Goal: Transaction & Acquisition: Subscribe to service/newsletter

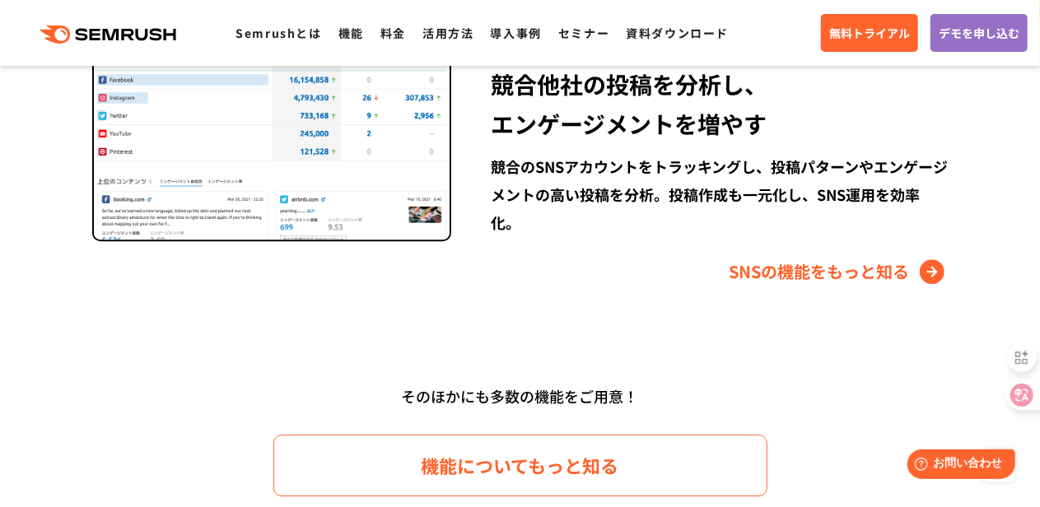
scroll to position [2251, 0]
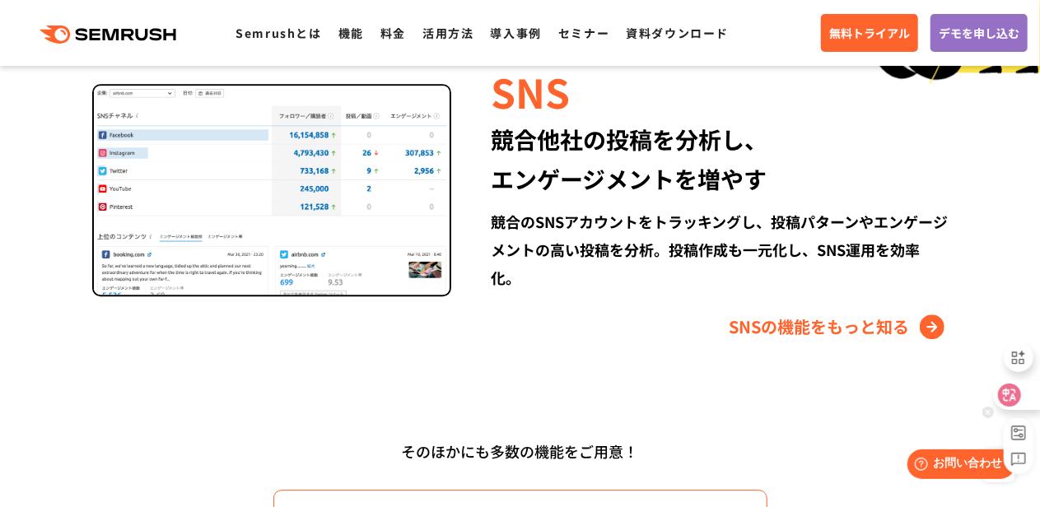
click at [1006, 406] on icon at bounding box center [1009, 395] width 23 height 23
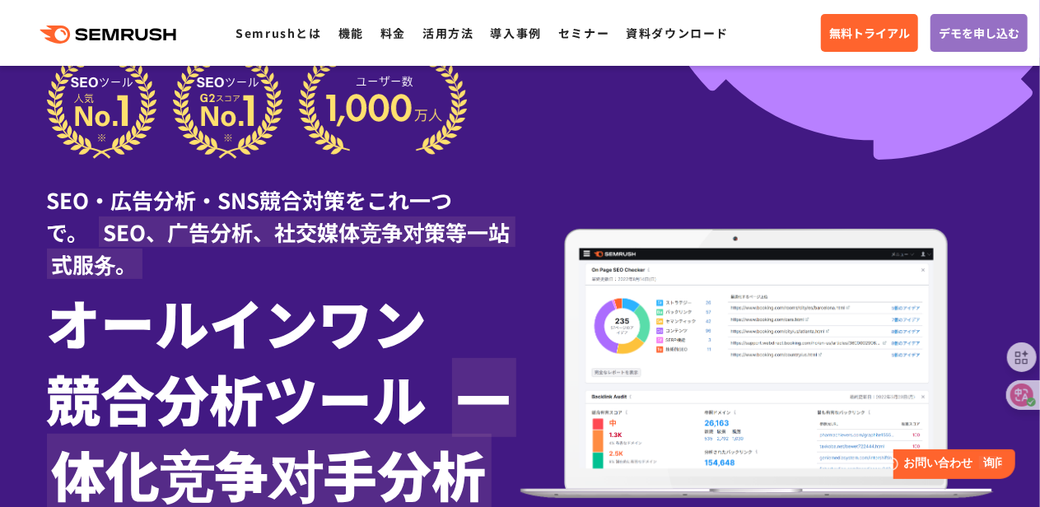
scroll to position [54, 0]
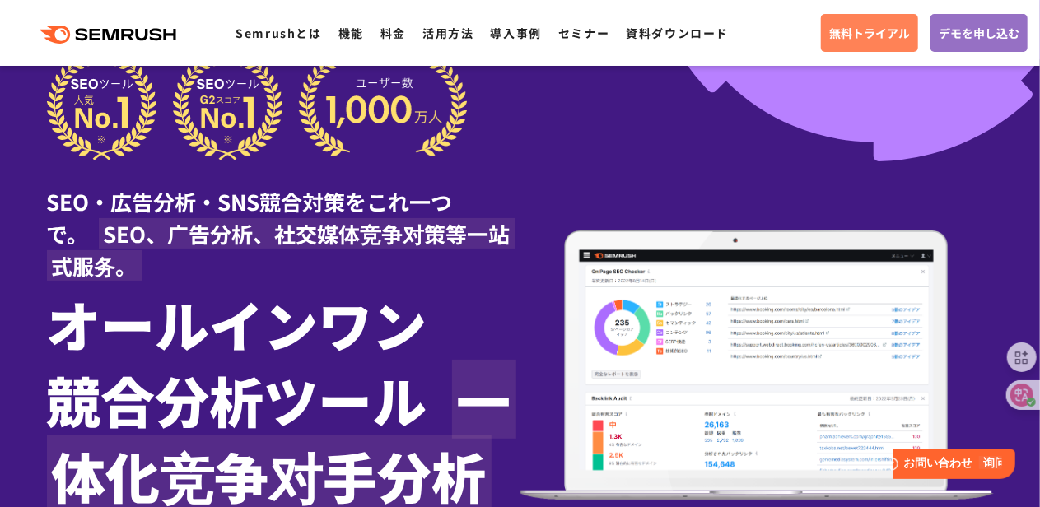
click at [884, 31] on span "無料トライアル" at bounding box center [869, 33] width 81 height 18
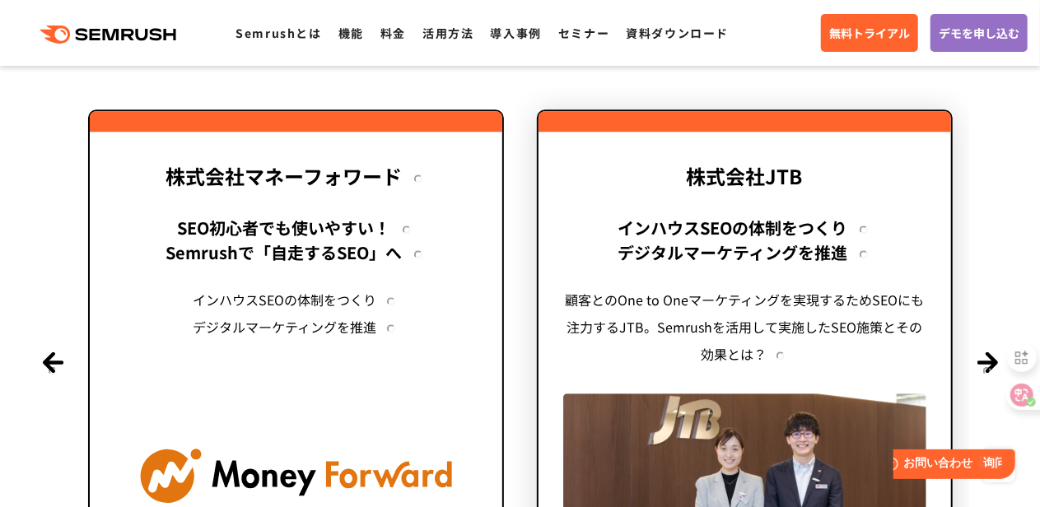
scroll to position [5381, 0]
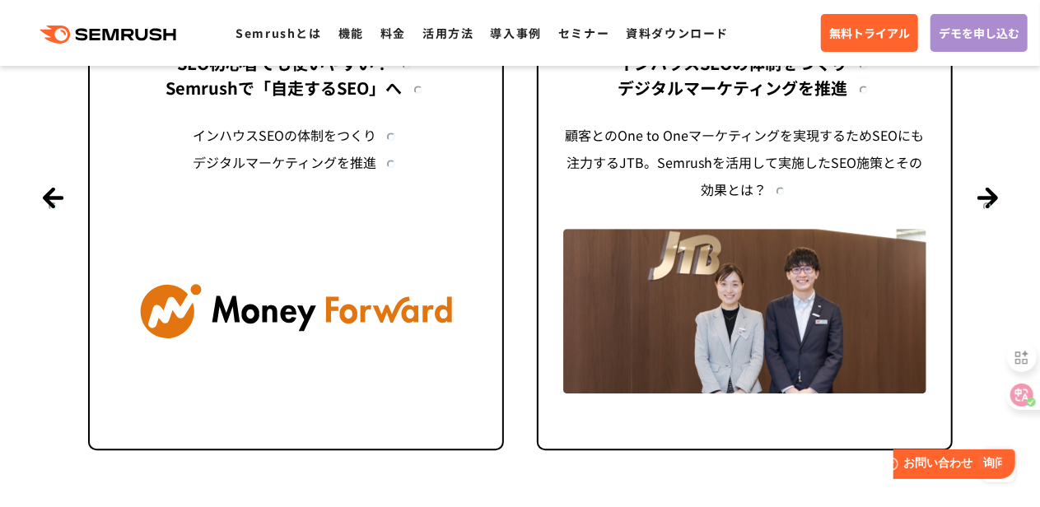
click at [965, 34] on span "デモを申し込む" at bounding box center [979, 33] width 81 height 18
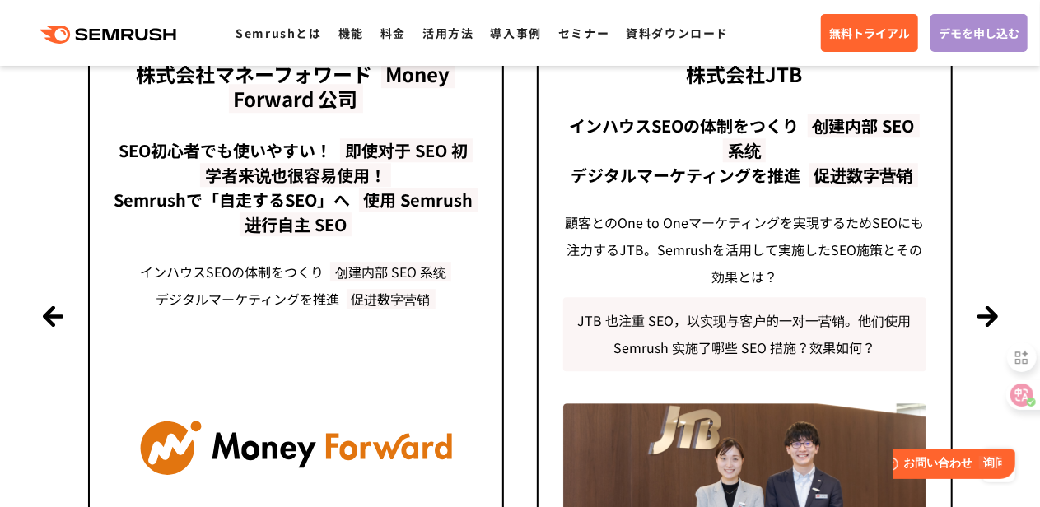
scroll to position [5499, 0]
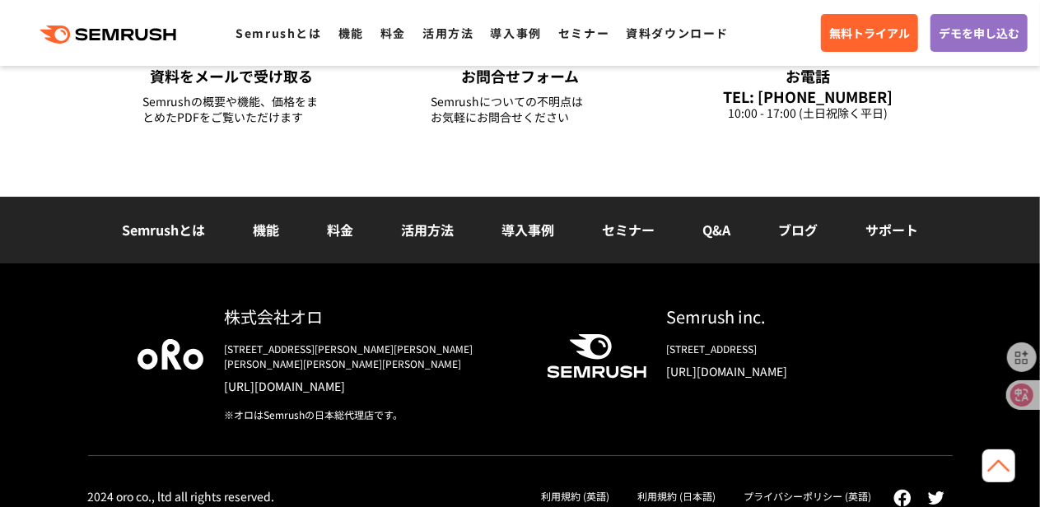
click at [596, 489] on link "利用規約 (英語)" at bounding box center [575, 496] width 68 height 14
